Goal: Task Accomplishment & Management: Manage account settings

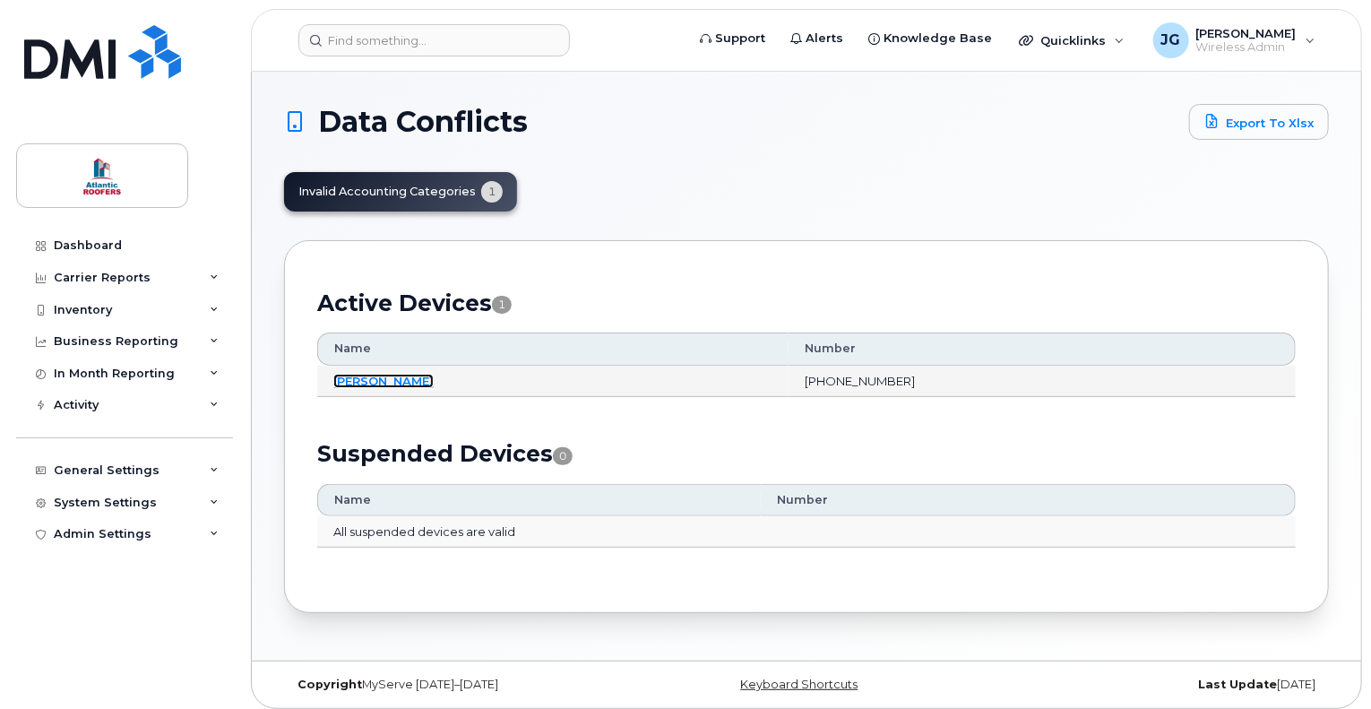
click at [376, 383] on link "[PERSON_NAME]" at bounding box center [383, 381] width 100 height 14
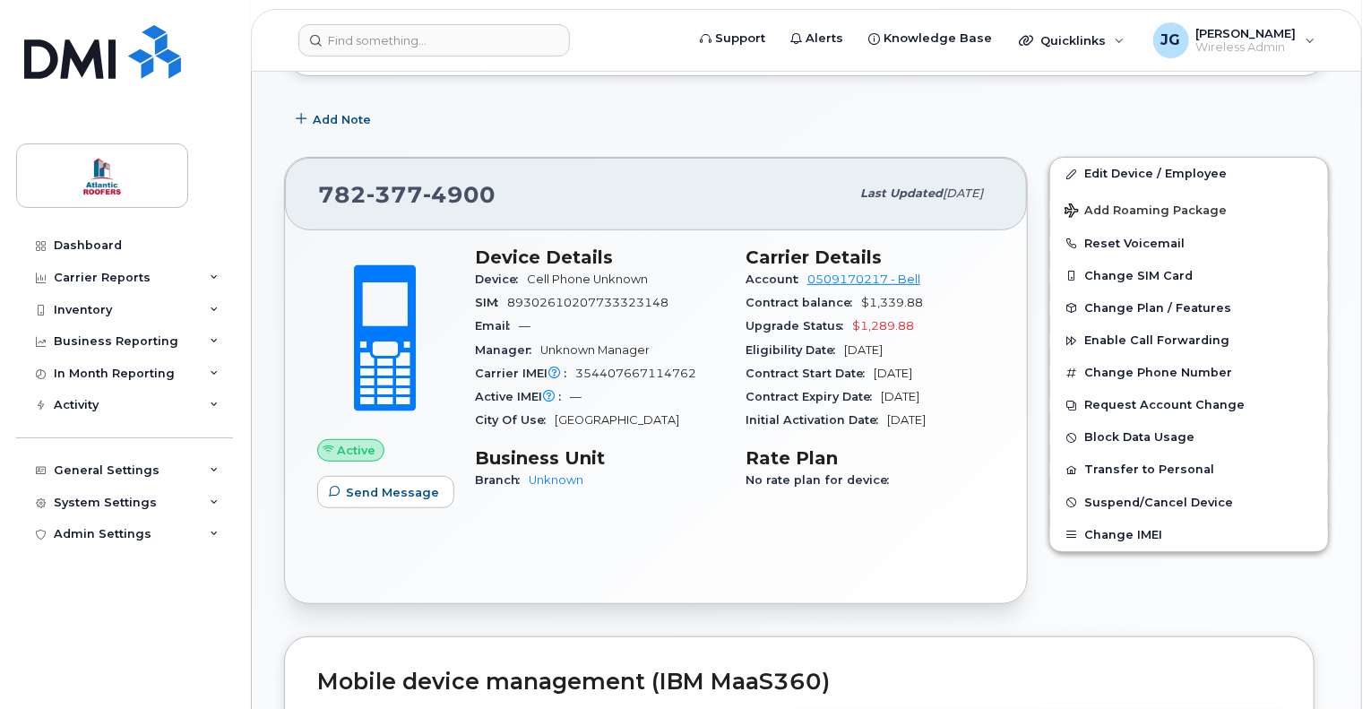
scroll to position [269, 0]
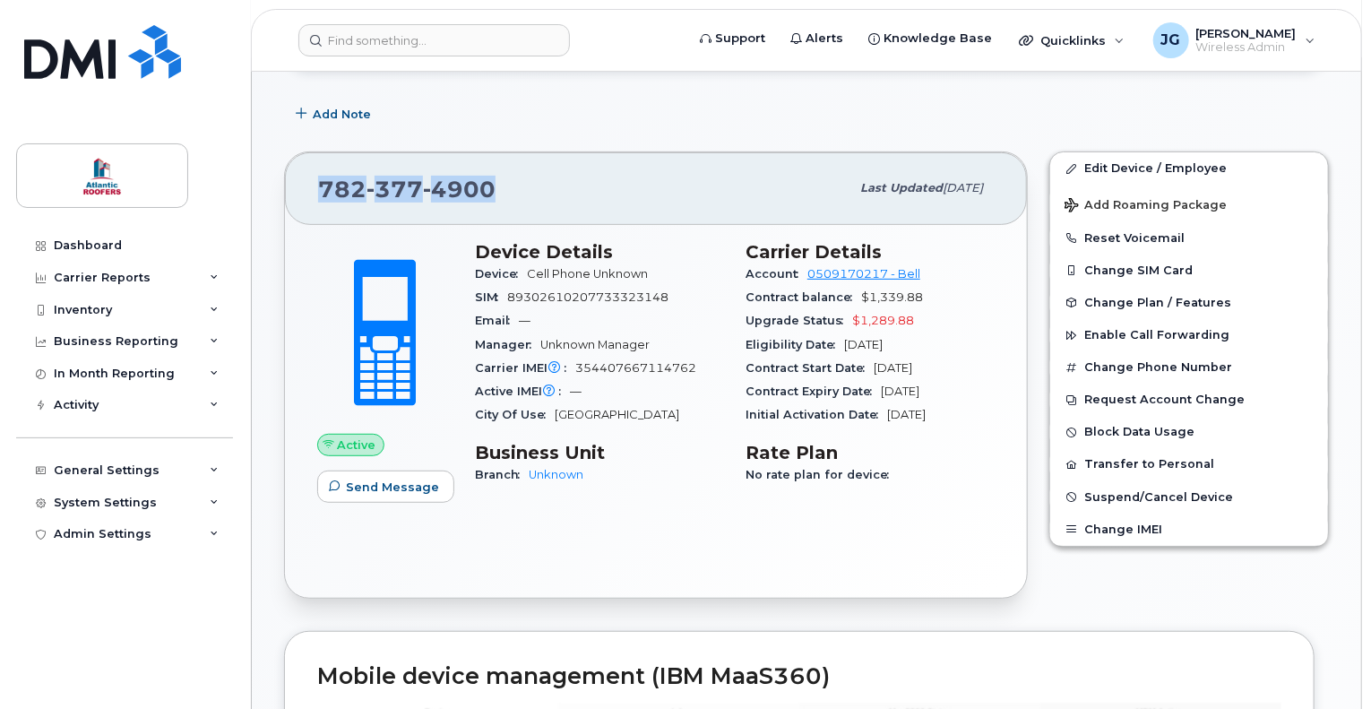
drag, startPoint x: 494, startPoint y: 185, endPoint x: 310, endPoint y: 185, distance: 183.7
click at [310, 185] on div "782 377 4900 Last updated Sep 20, 2025" at bounding box center [656, 188] width 742 height 72
copy span "782 377 4900"
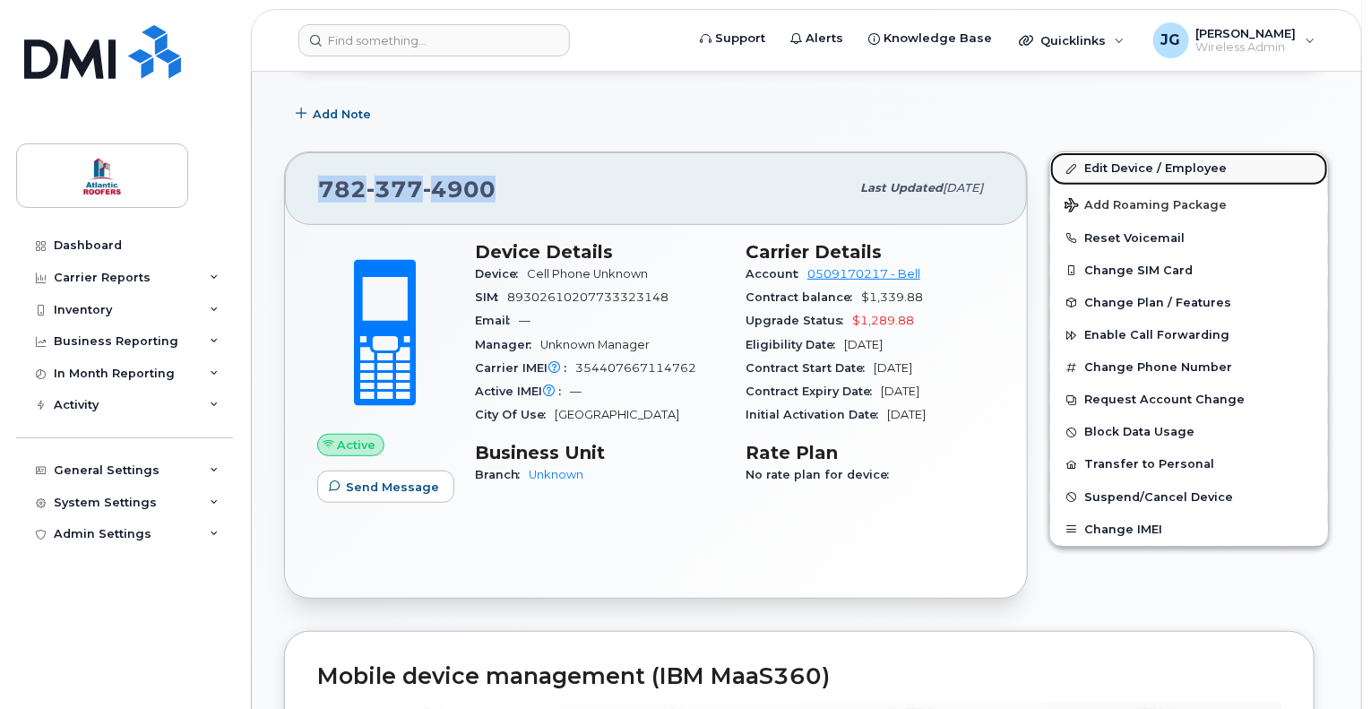
click at [1102, 171] on link "Edit Device / Employee" at bounding box center [1189, 168] width 278 height 32
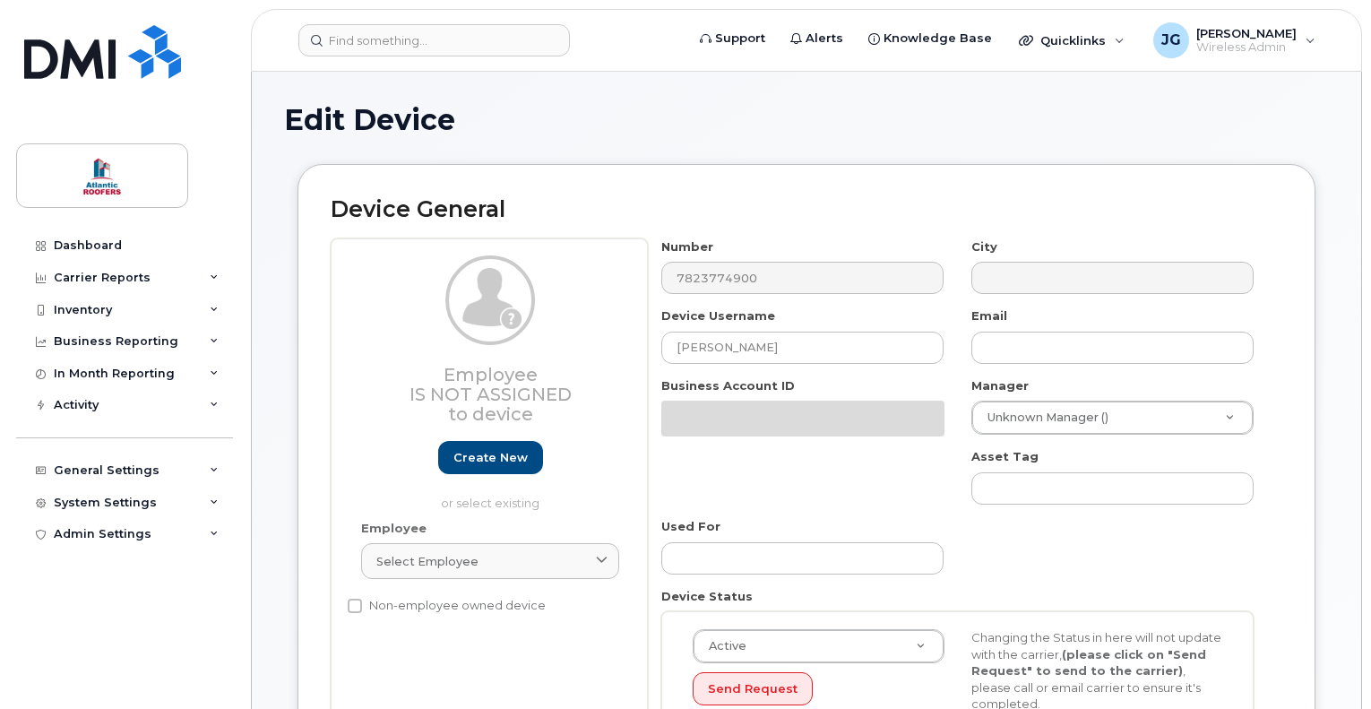
select select "607335"
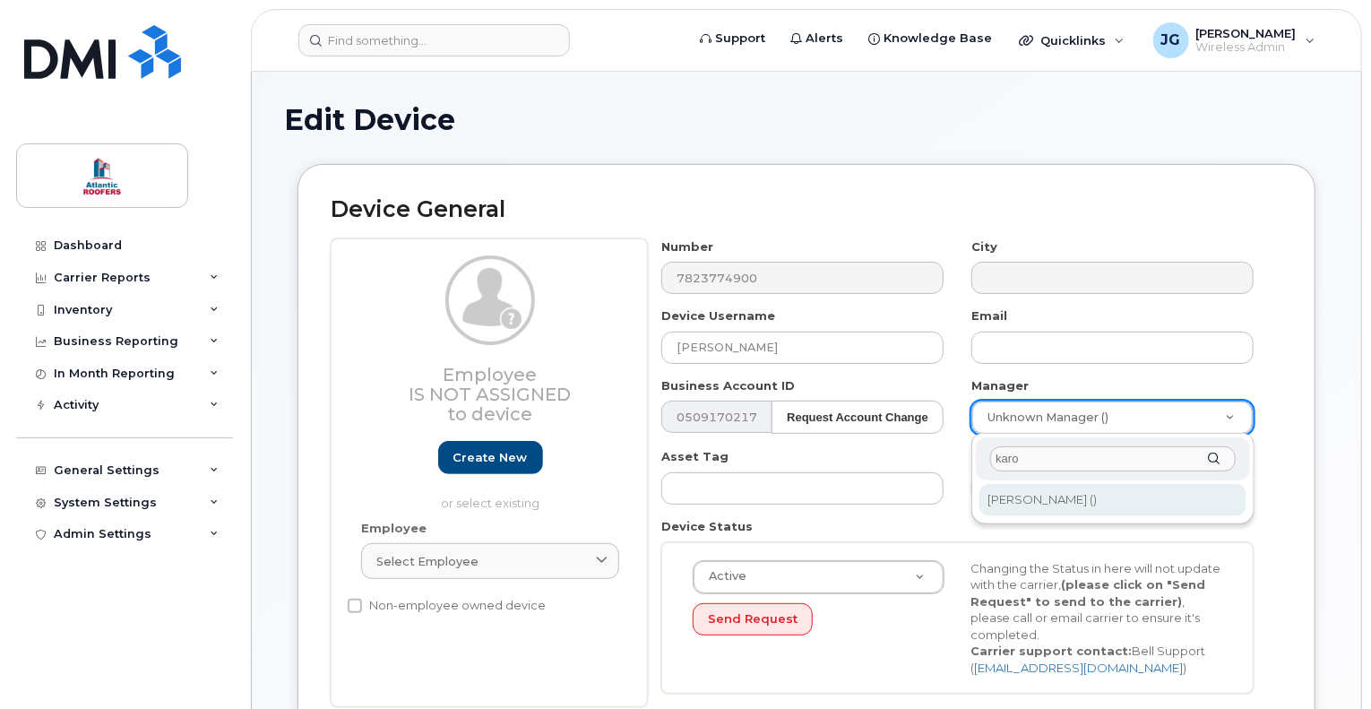
type input "karo"
type input "1406253"
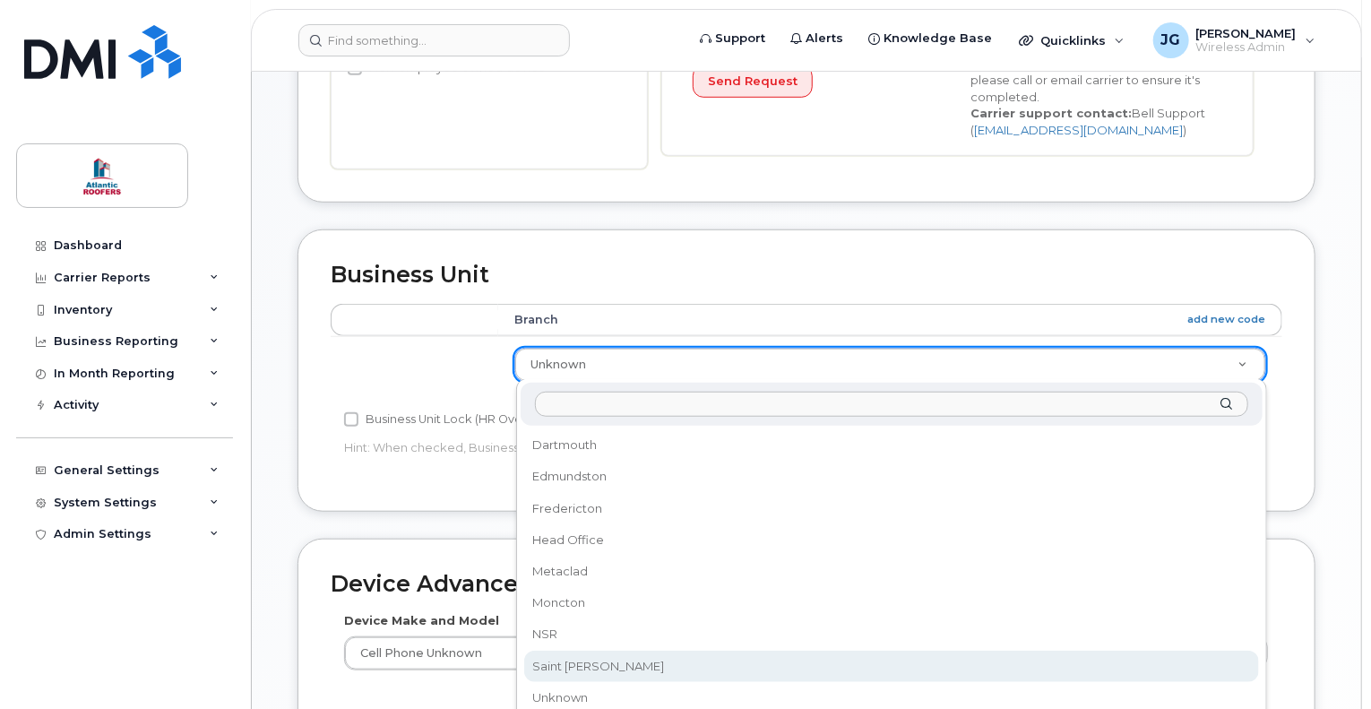
scroll to position [806, 0]
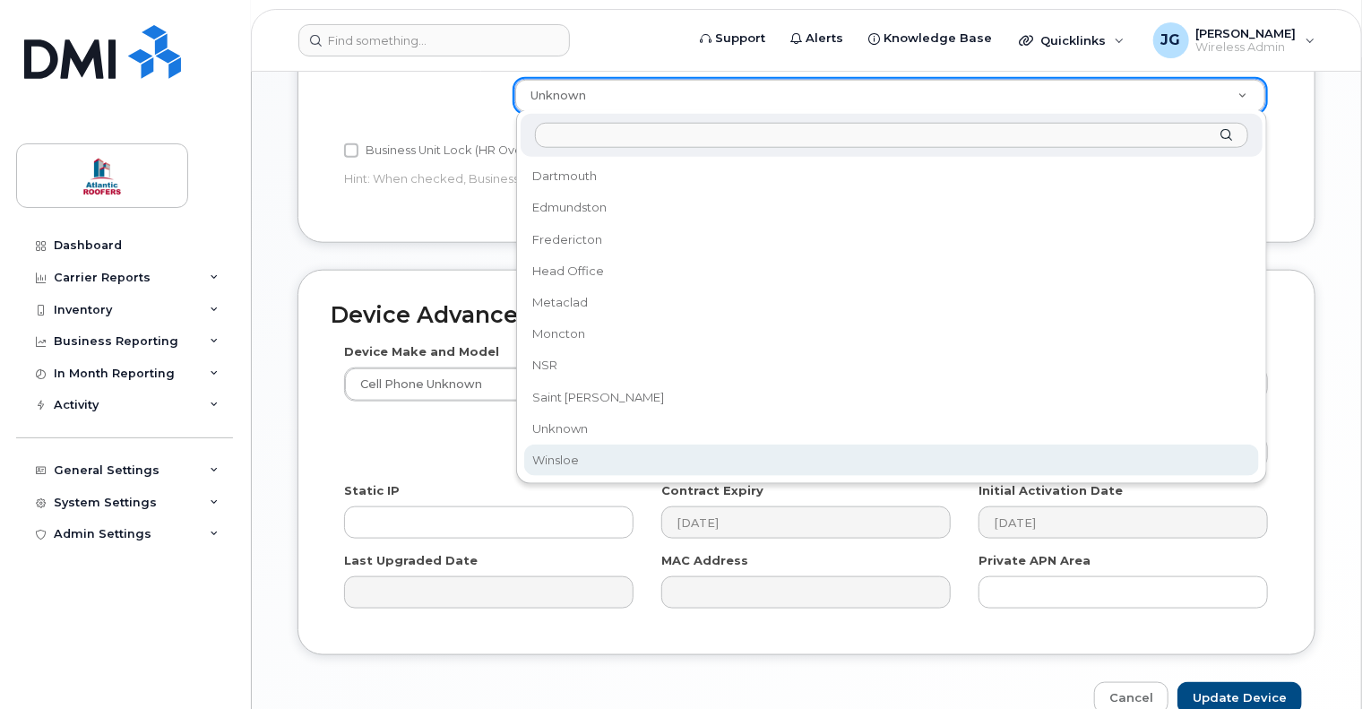
select select "607338"
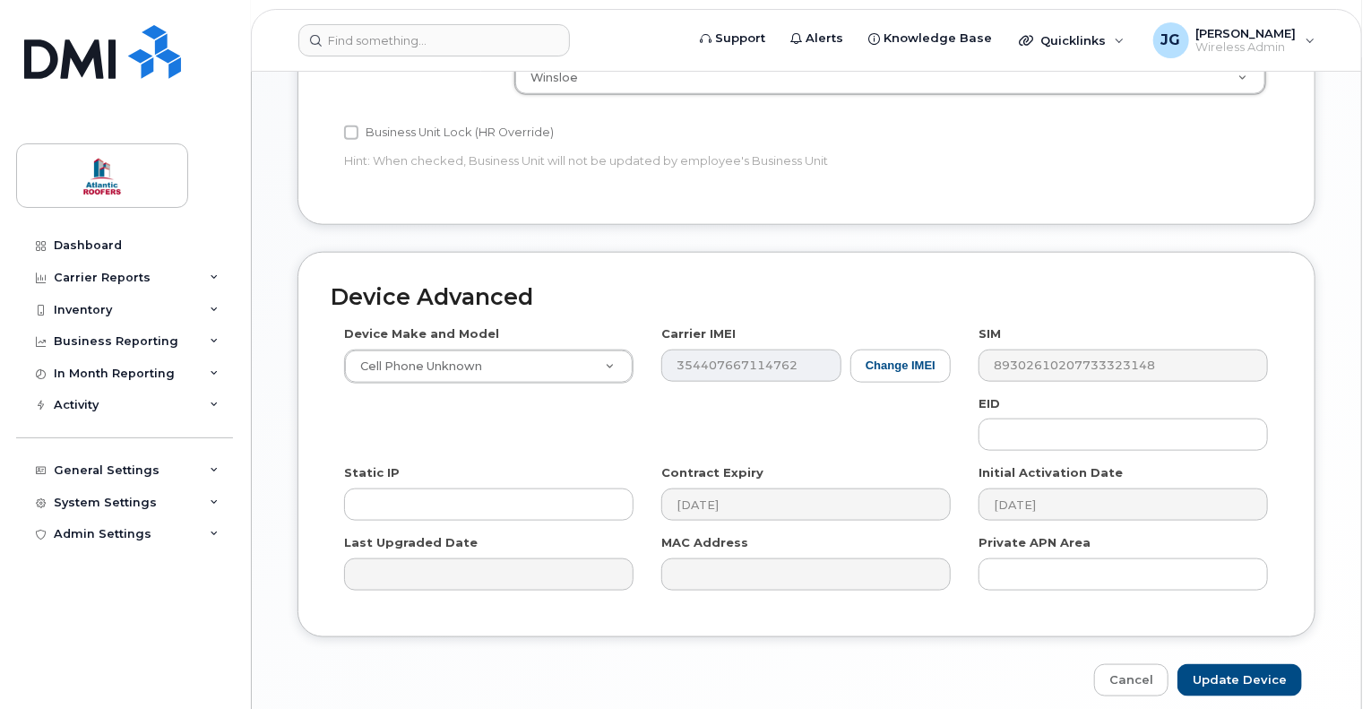
scroll to position [898, 0]
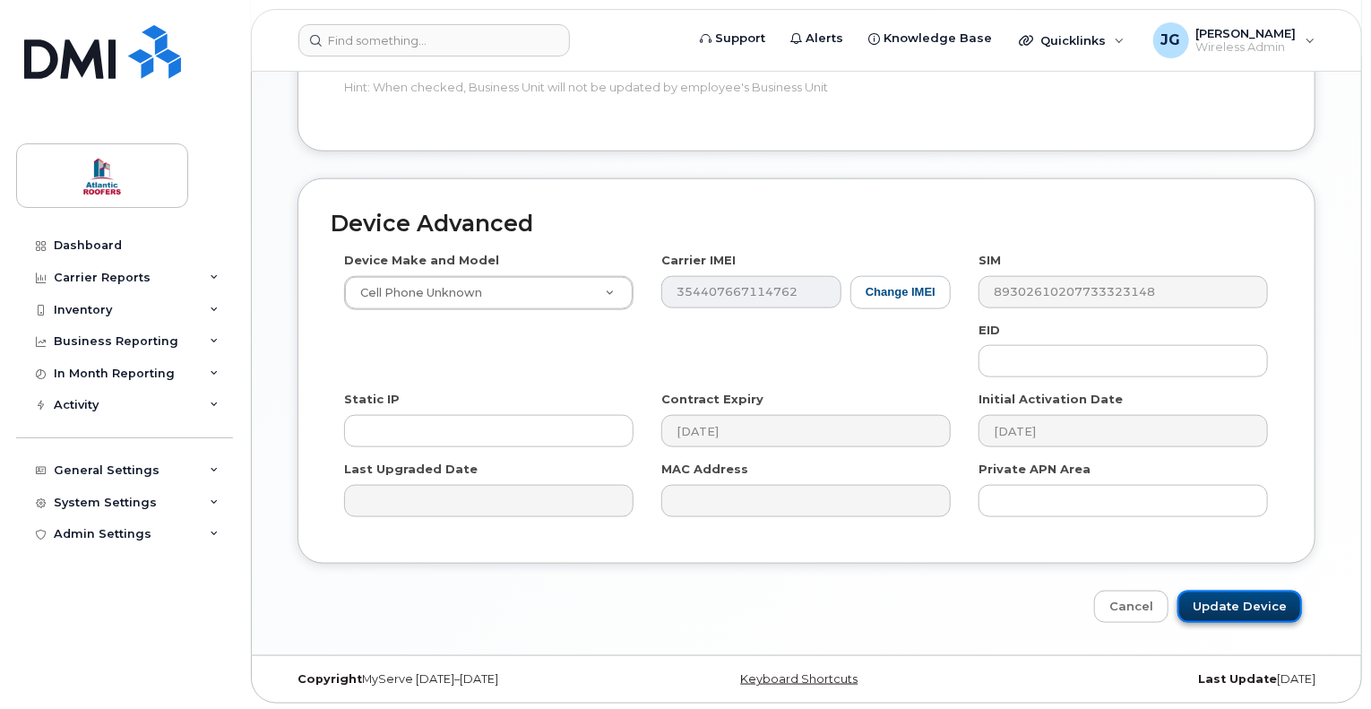
click at [1261, 601] on input "Update Device" at bounding box center [1239, 606] width 125 height 33
type input "Saving..."
